Goal: Task Accomplishment & Management: Use online tool/utility

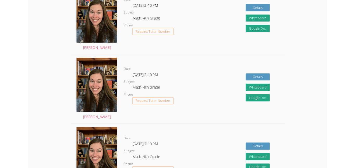
scroll to position [127, 0]
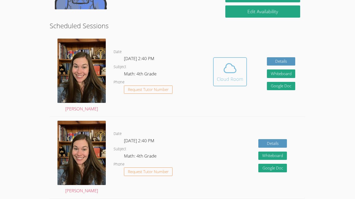
drag, startPoint x: 237, startPoint y: 77, endPoint x: 224, endPoint y: 71, distance: 14.8
click at [232, 76] on div "Cloud Room" at bounding box center [229, 79] width 26 height 7
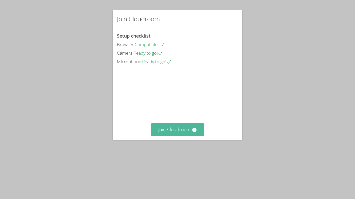
click at [188, 136] on button "Join Cloudroom" at bounding box center [177, 130] width 53 height 13
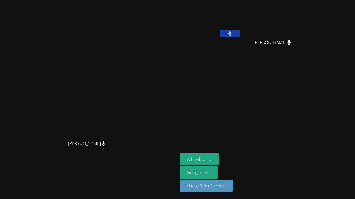
drag, startPoint x: 119, startPoint y: 0, endPoint x: 123, endPoint y: 0, distance: 4.4
click at [119, 0] on main "[PERSON_NAME] [PERSON_NAME]" at bounding box center [88, 99] width 177 height 199
click at [240, 32] on button at bounding box center [229, 33] width 21 height 6
click at [232, 34] on icon at bounding box center [229, 33] width 5 height 4
drag, startPoint x: 280, startPoint y: 31, endPoint x: 273, endPoint y: 23, distance: 10.9
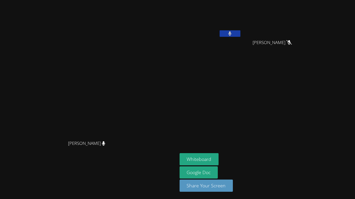
click at [241, 24] on div "[PERSON_NAME]" at bounding box center [210, 20] width 62 height 37
click at [231, 35] on icon at bounding box center [229, 33] width 3 height 4
click at [240, 34] on button at bounding box center [229, 33] width 21 height 6
click at [240, 33] on button at bounding box center [229, 33] width 21 height 6
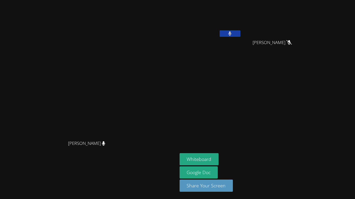
click at [240, 33] on button at bounding box center [229, 33] width 21 height 6
click at [240, 38] on div at bounding box center [229, 34] width 21 height 8
click at [240, 33] on button at bounding box center [229, 33] width 21 height 6
click at [240, 34] on button at bounding box center [229, 33] width 21 height 6
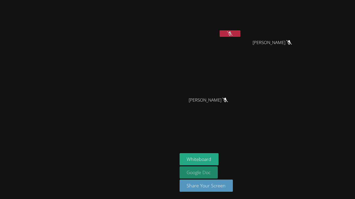
click at [218, 176] on link "Google Doc" at bounding box center [198, 173] width 38 height 12
click at [232, 32] on icon at bounding box center [229, 33] width 5 height 4
click at [241, 30] on div "[PERSON_NAME]" at bounding box center [210, 20] width 62 height 37
click at [240, 36] on button at bounding box center [229, 33] width 21 height 6
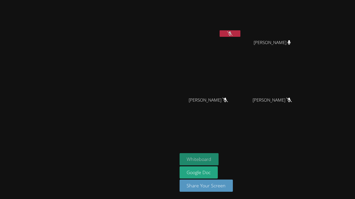
click at [219, 158] on button "Whiteboard" at bounding box center [198, 159] width 39 height 12
click at [63, 41] on video at bounding box center [89, 89] width 78 height 97
click at [240, 34] on button at bounding box center [229, 33] width 21 height 6
click at [232, 33] on icon at bounding box center [229, 33] width 5 height 4
click at [240, 36] on button at bounding box center [229, 33] width 21 height 6
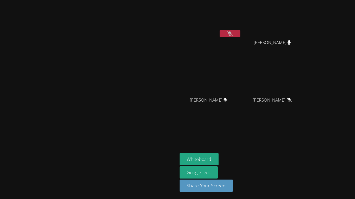
click at [240, 30] on button at bounding box center [229, 33] width 21 height 6
click at [240, 33] on button at bounding box center [229, 33] width 21 height 6
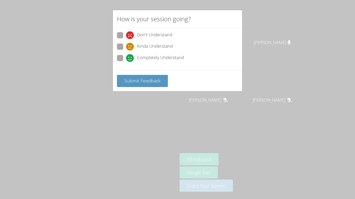
click at [145, 35] on span "Don't Understand" at bounding box center [154, 35] width 35 height 8
click at [130, 35] on input "Don't Understand" at bounding box center [128, 34] width 4 height 4
radio input "true"
click at [147, 58] on span "Completely Understand" at bounding box center [160, 58] width 47 height 8
click at [145, 56] on span "Completely Understand" at bounding box center [160, 58] width 47 height 8
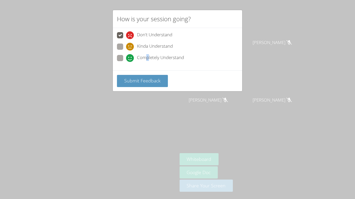
click at [130, 56] on input "Completely Understand" at bounding box center [128, 57] width 4 height 4
radio input "true"
click at [127, 79] on span "Submit Feedback" at bounding box center [142, 81] width 36 height 6
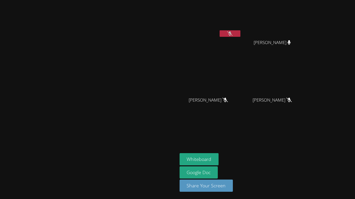
click at [232, 32] on icon at bounding box center [229, 33] width 5 height 4
click at [231, 32] on icon at bounding box center [229, 33] width 3 height 4
click at [232, 32] on icon at bounding box center [229, 33] width 5 height 4
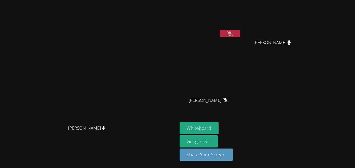
click at [240, 37] on div at bounding box center [229, 34] width 21 height 8
click at [240, 36] on button at bounding box center [229, 33] width 21 height 6
